Goal: Task Accomplishment & Management: Complete application form

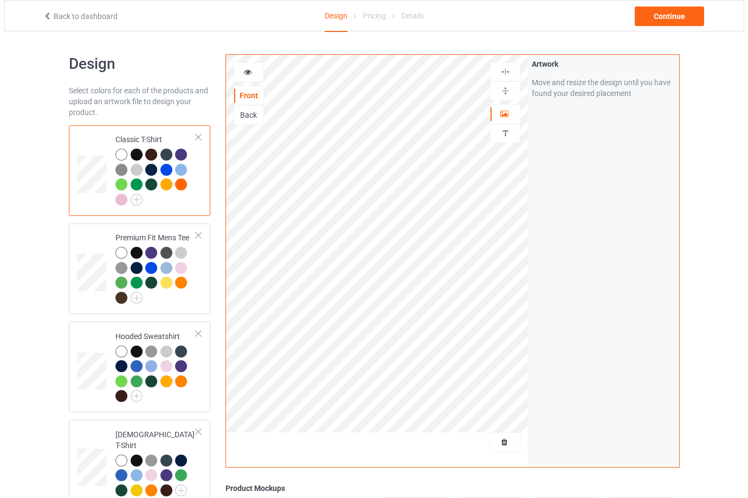
scroll to position [226, 0]
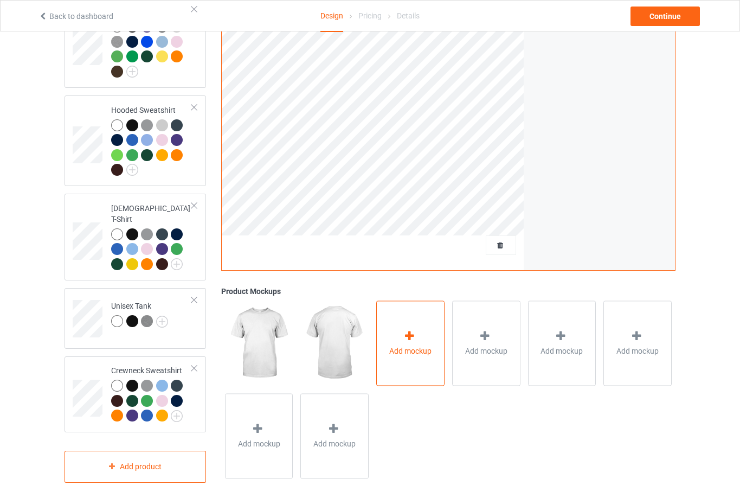
click at [421, 349] on div "Add mockup" at bounding box center [410, 342] width 68 height 85
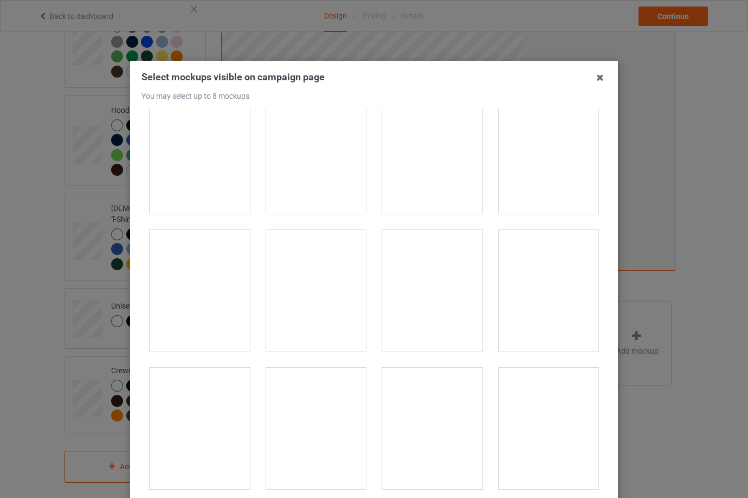
scroll to position [434, 0]
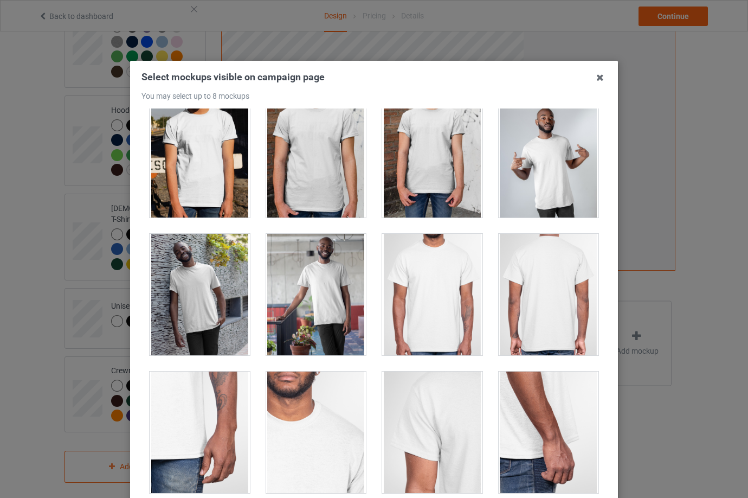
click at [429, 287] on div at bounding box center [432, 294] width 100 height 121
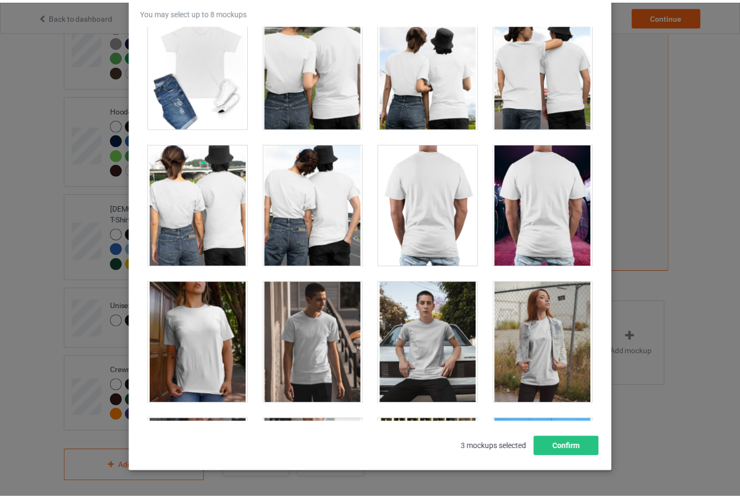
scroll to position [119, 0]
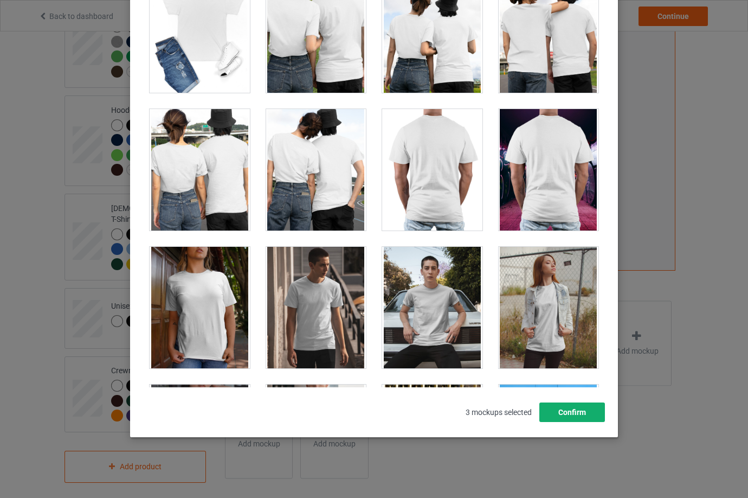
click at [541, 406] on button "Confirm" at bounding box center [573, 412] width 66 height 20
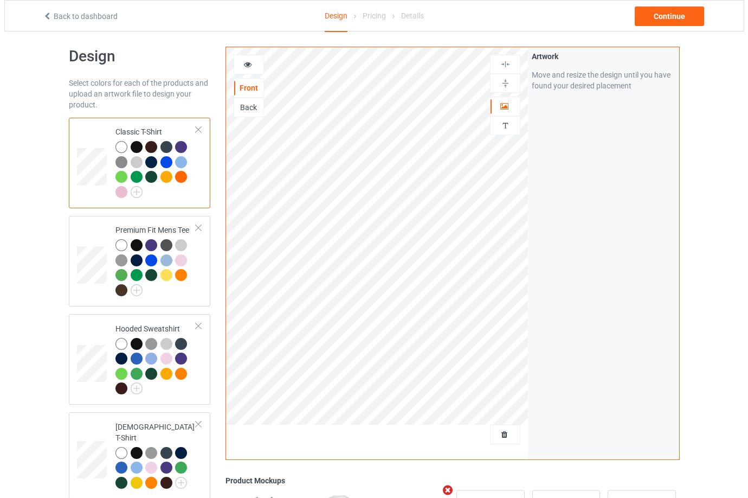
scroll to position [0, 0]
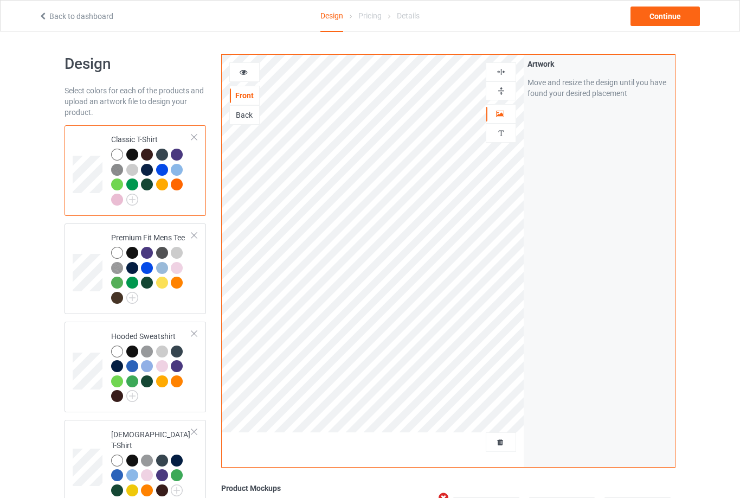
click at [498, 88] on img at bounding box center [501, 91] width 10 height 10
click at [670, 14] on div "Continue" at bounding box center [665, 17] width 69 height 20
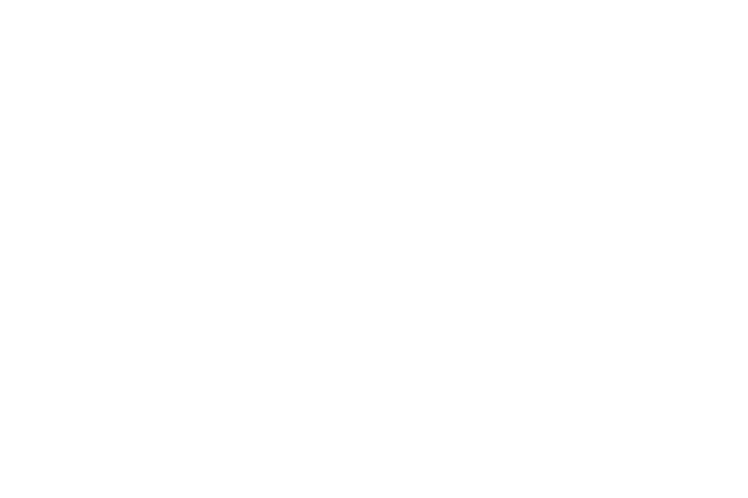
click at [595, 92] on body at bounding box center [374, 249] width 748 height 498
click at [86, 55] on link "Start again" at bounding box center [87, 59] width 37 height 9
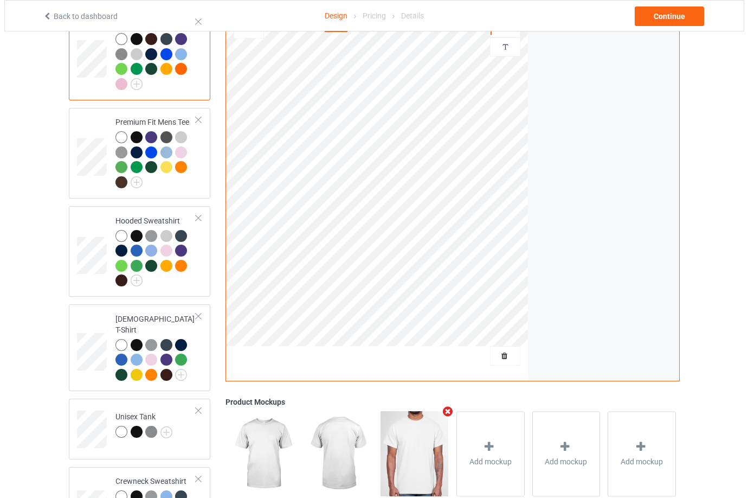
scroll to position [226, 0]
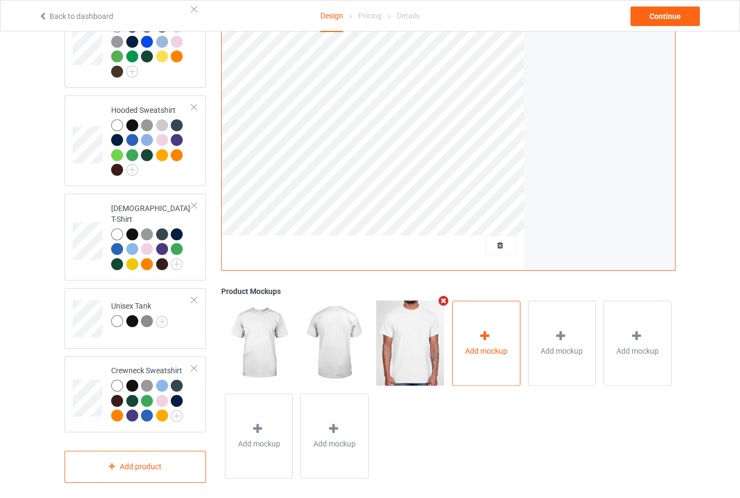
click at [492, 319] on div "Add mockup" at bounding box center [486, 342] width 68 height 85
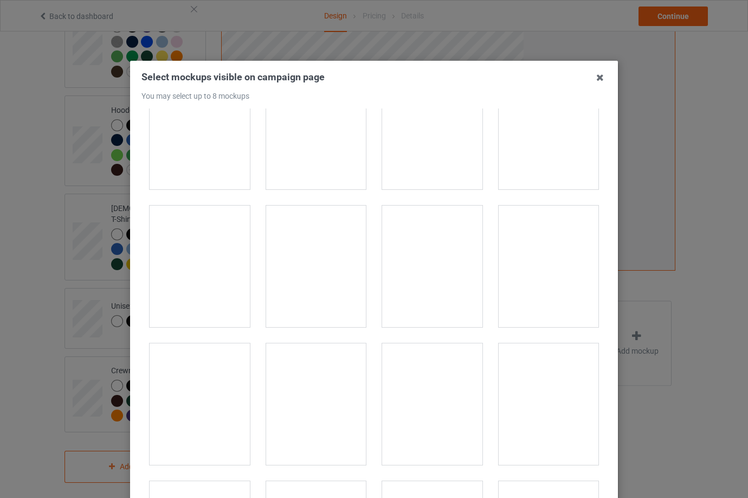
scroll to position [813, 0]
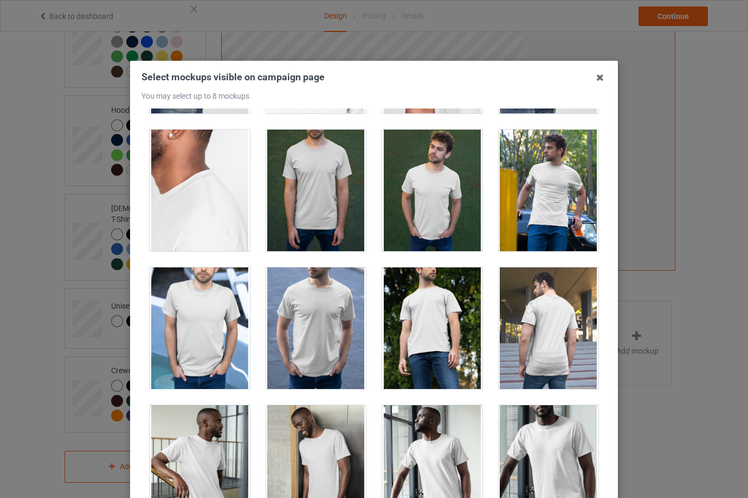
click at [286, 317] on div at bounding box center [316, 327] width 100 height 121
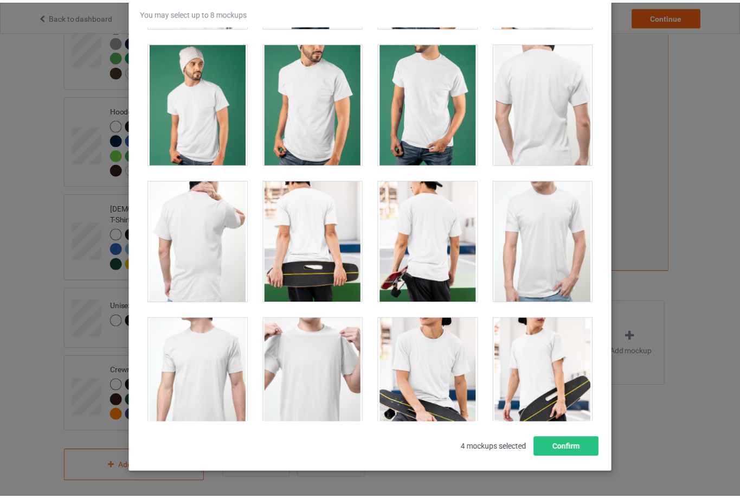
scroll to position [65, 0]
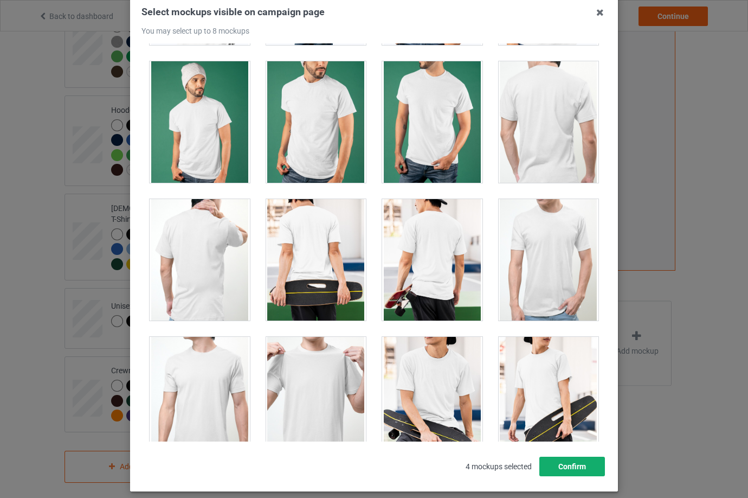
click at [567, 463] on button "Confirm" at bounding box center [573, 467] width 66 height 20
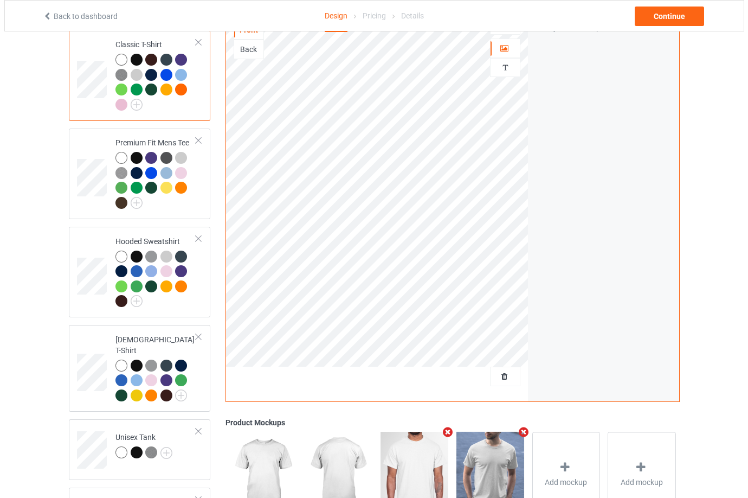
scroll to position [0, 0]
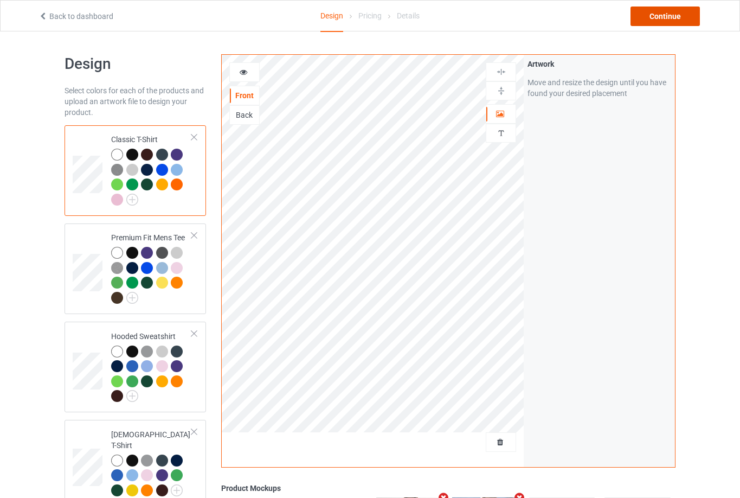
click at [653, 13] on div "Continue" at bounding box center [665, 17] width 69 height 20
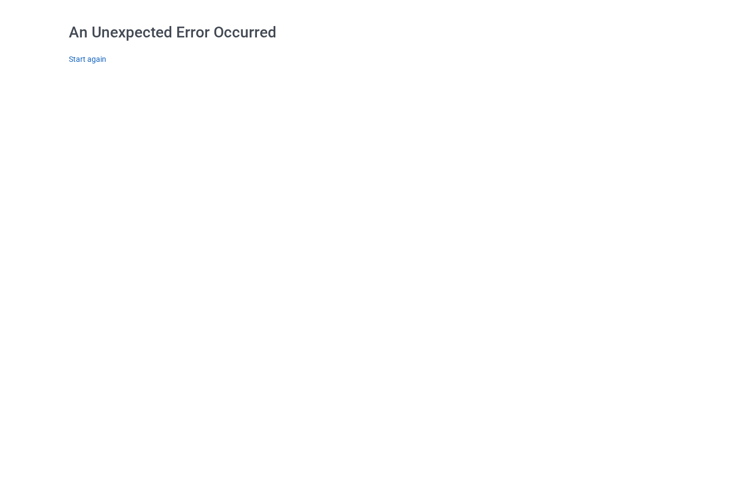
click at [84, 56] on link "Start again" at bounding box center [87, 59] width 37 height 9
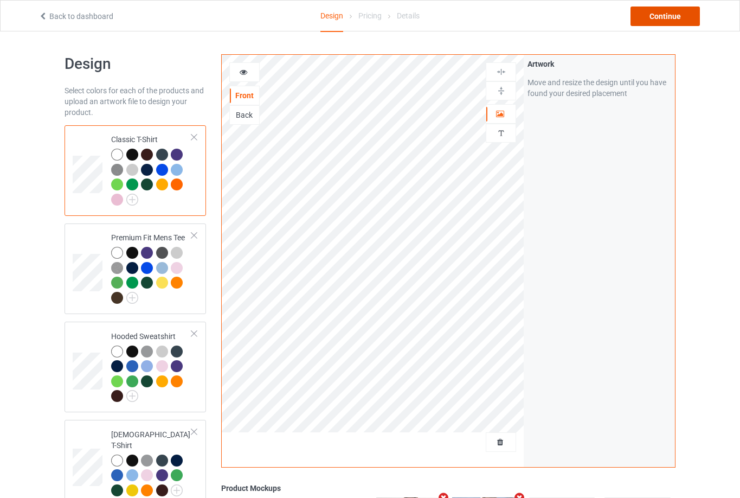
click at [655, 17] on div "Continue" at bounding box center [665, 17] width 69 height 20
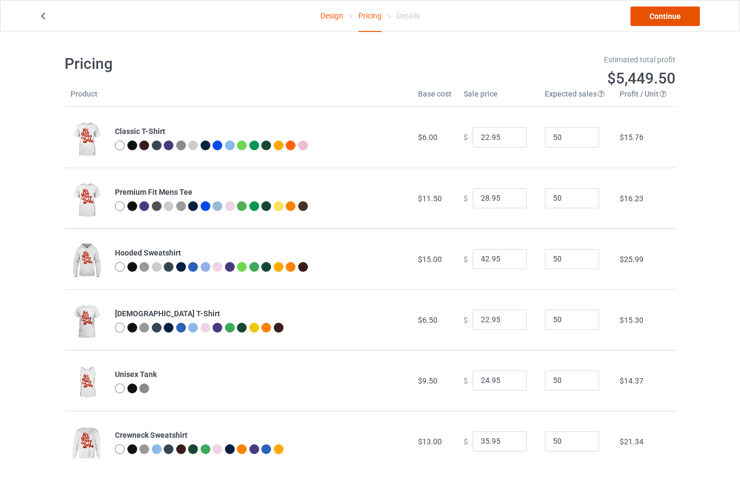
click at [651, 21] on link "Continue" at bounding box center [665, 17] width 69 height 20
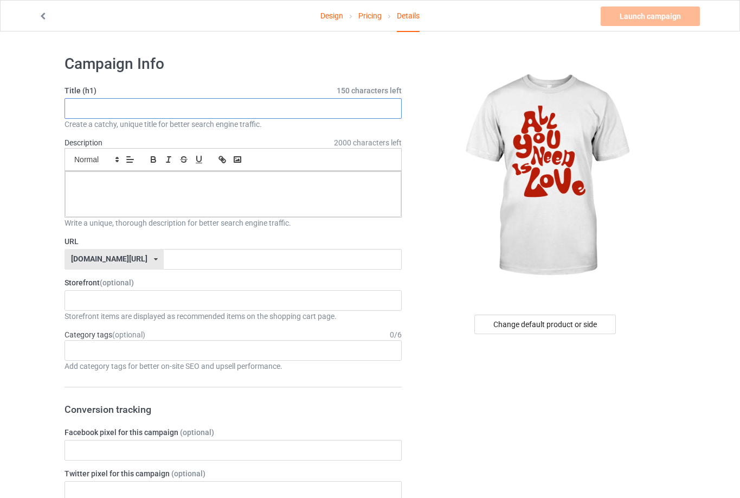
click at [228, 112] on input "text" at bounding box center [233, 108] width 337 height 21
paste input "All You Need Is Love Classic T-Shirt"
drag, startPoint x: 144, startPoint y: 107, endPoint x: 170, endPoint y: 110, distance: 26.2
click at [170, 110] on input "All You Need Is Love Classic T-Shirt" at bounding box center [233, 108] width 337 height 21
type input "All You Need Is Love T-Shirt"
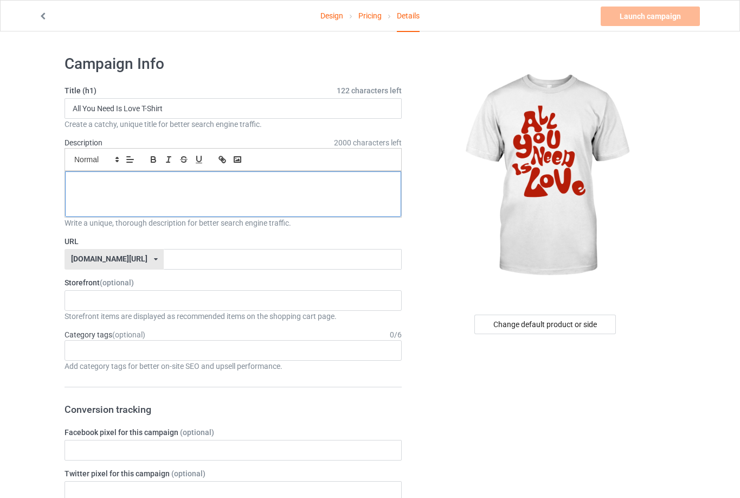
click at [206, 190] on div at bounding box center [233, 194] width 336 height 46
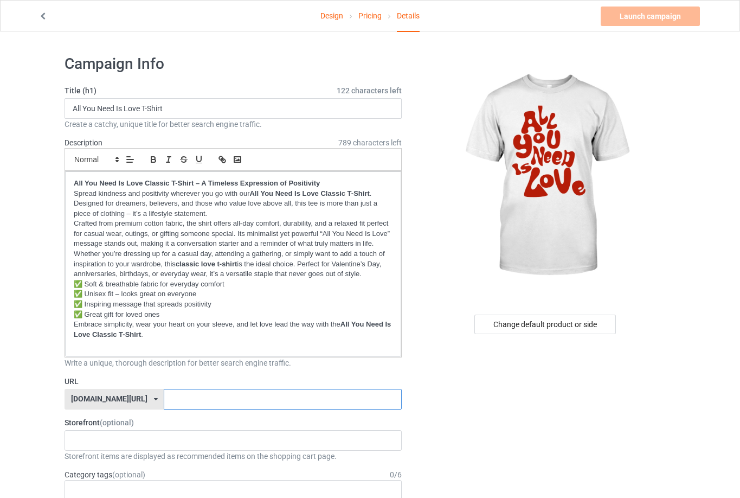
click at [297, 400] on input "text" at bounding box center [283, 399] width 238 height 21
paste input "all-you-need-is-love-t-shirt"
type input "all-you-need-is-love-t-shirt"
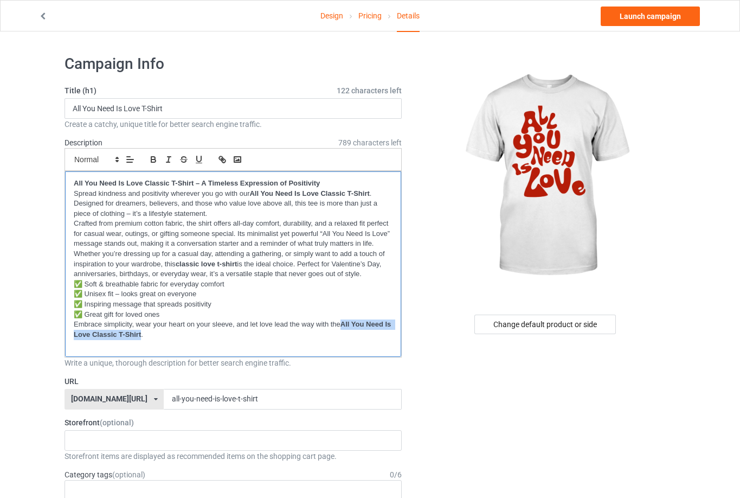
drag, startPoint x: 344, startPoint y: 323, endPoint x: 149, endPoint y: 333, distance: 196.0
click at [149, 333] on strong "All You Need Is Love Classic T-Shirt" at bounding box center [233, 329] width 319 height 18
click at [222, 163] on icon "button" at bounding box center [222, 160] width 10 height 10
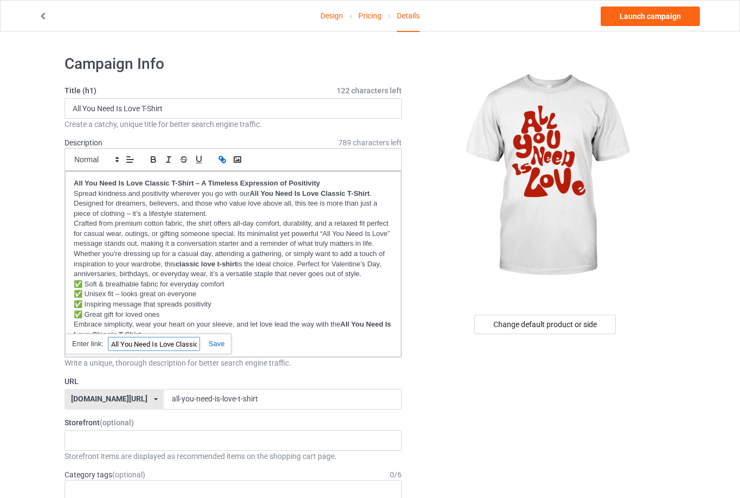
paste input "[URL][DOMAIN_NAME]"
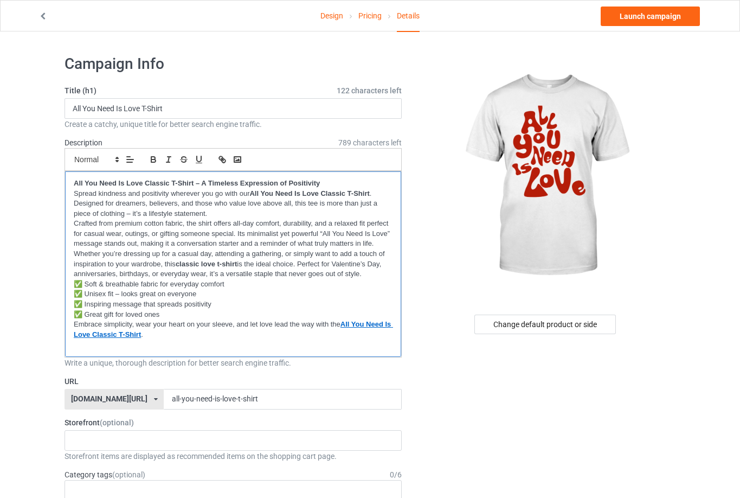
click at [285, 299] on p "✅ Inspiring message that spreads positivity" at bounding box center [233, 304] width 319 height 10
drag, startPoint x: 179, startPoint y: 264, endPoint x: 241, endPoint y: 264, distance: 61.8
click at [241, 264] on p "Whether you’re dressing up for a casual day, attending a gathering, or simply w…" at bounding box center [233, 264] width 319 height 30
click at [311, 232] on p "Crafted from premium cotton fabric, the shirt offers all-day comfort, durabilit…" at bounding box center [233, 234] width 319 height 30
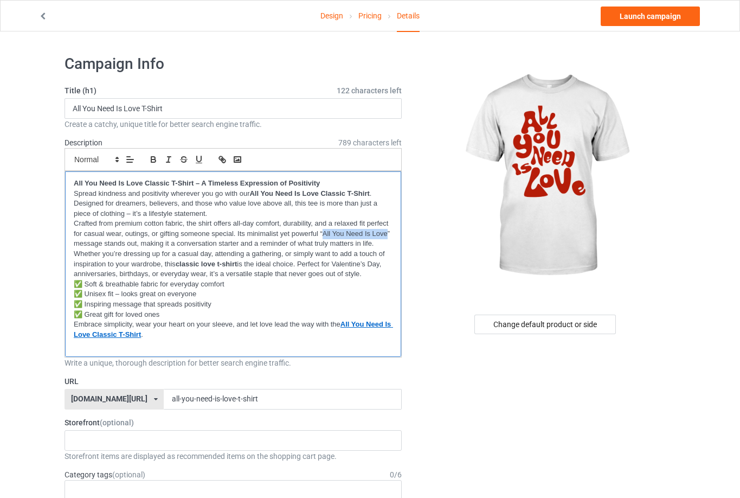
drag, startPoint x: 324, startPoint y: 232, endPoint x: 388, endPoint y: 237, distance: 64.8
click at [388, 237] on p "Crafted from premium cotton fabric, the shirt offers all-day comfort, durabilit…" at bounding box center [233, 234] width 319 height 30
drag, startPoint x: 155, startPoint y: 157, endPoint x: 210, endPoint y: 157, distance: 54.8
click at [158, 157] on button "button" at bounding box center [153, 159] width 15 height 13
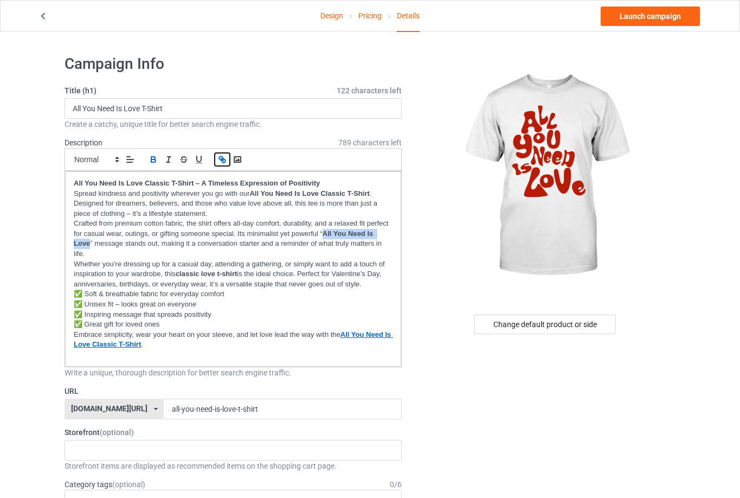
click at [224, 158] on icon "button" at bounding box center [222, 160] width 10 height 10
paste input "[URL][DOMAIN_NAME]"
type input "[URL][DOMAIN_NAME]"
click at [201, 265] on p "Whether you’re dressing up for a casual day, attending a gathering, or simply w…" at bounding box center [233, 274] width 319 height 30
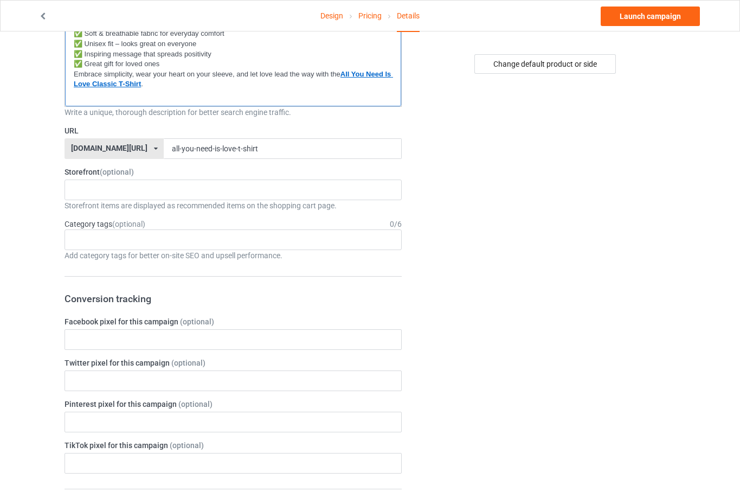
scroll to position [157, 0]
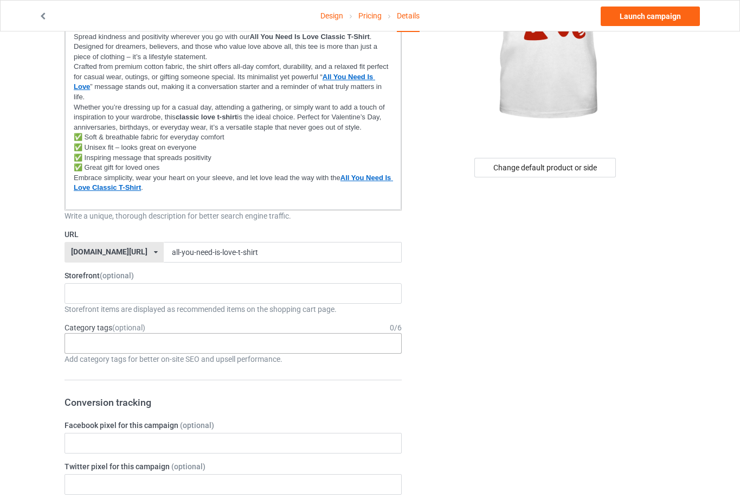
click at [161, 347] on div "Age > [DEMOGRAPHIC_DATA] > 1 Age > [DEMOGRAPHIC_DATA] Months > 1 Month Age > [D…" at bounding box center [233, 343] width 337 height 21
type input "trendy"
click at [153, 365] on div "Trendy" at bounding box center [233, 363] width 336 height 20
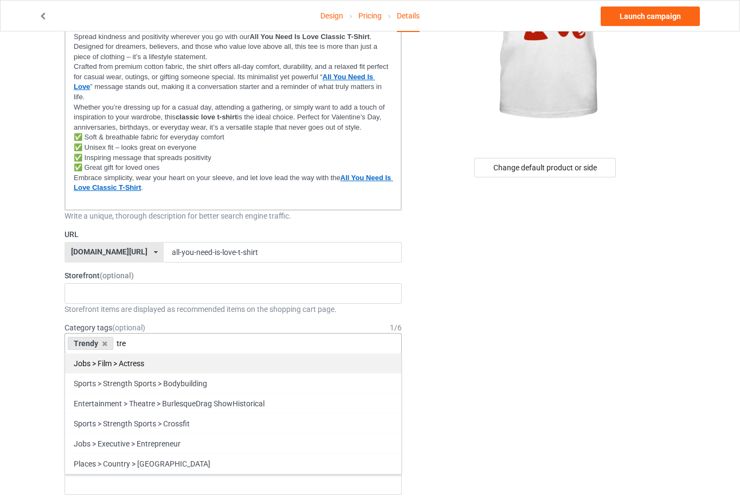
type input "tre"
click at [169, 359] on div "Jobs > Film > Actress" at bounding box center [233, 363] width 336 height 20
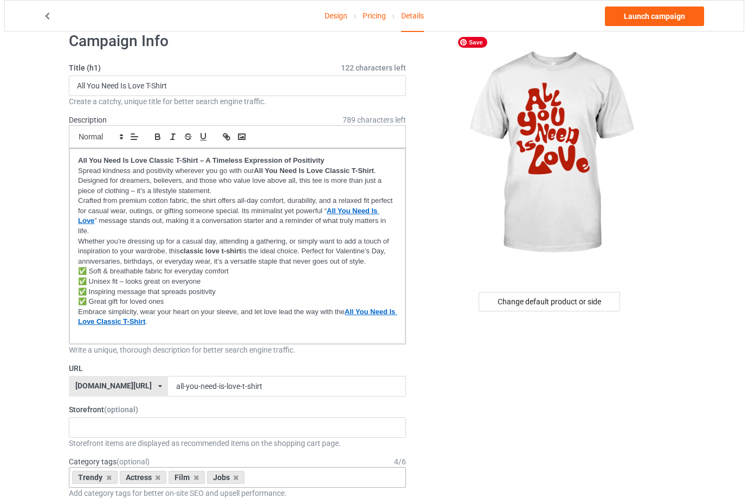
scroll to position [0, 0]
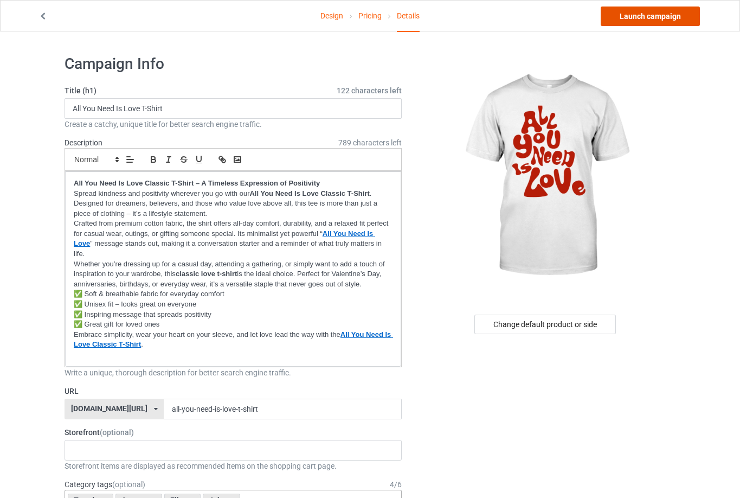
click at [648, 18] on link "Launch campaign" at bounding box center [650, 17] width 99 height 20
